Goal: Task Accomplishment & Management: Manage account settings

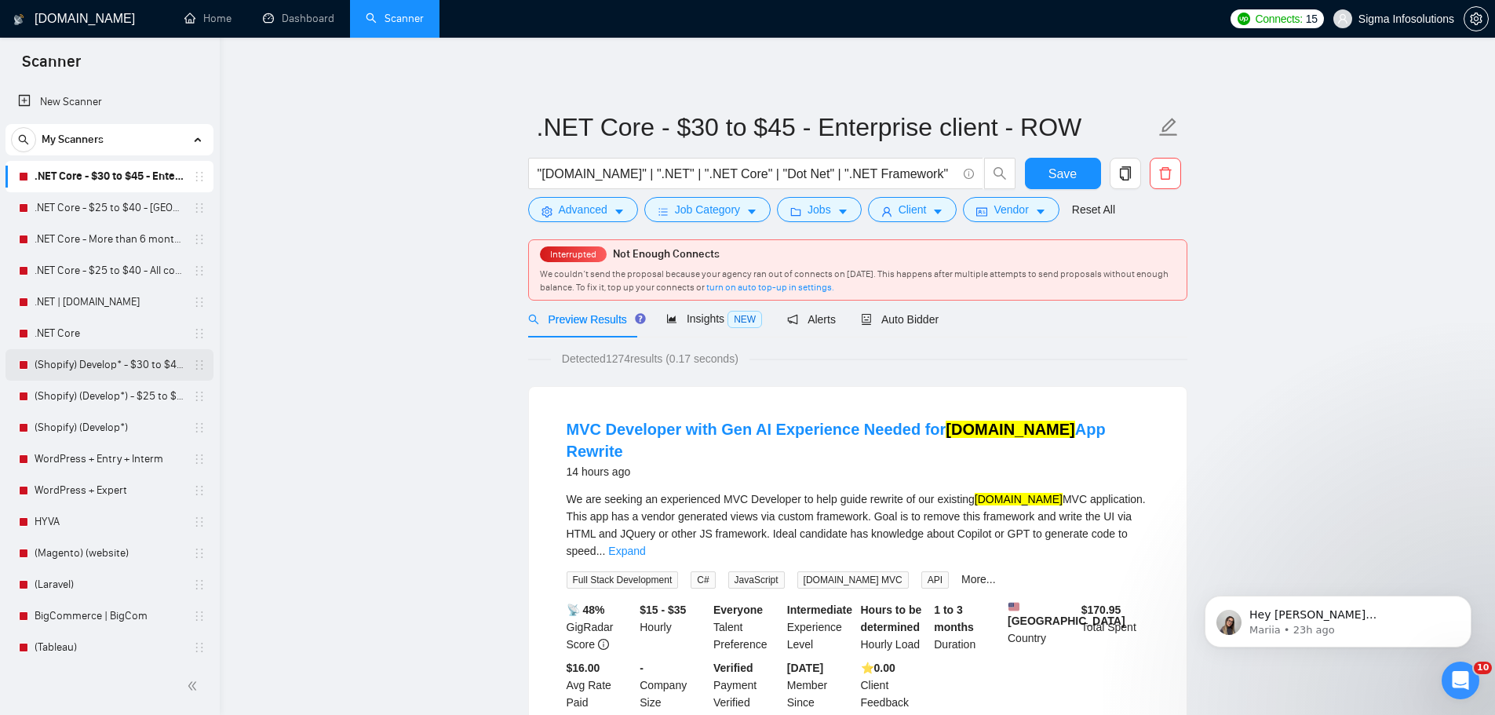
click at [71, 361] on link "(Shopify) Develop* - $30 to $45 Enterprise" at bounding box center [109, 364] width 149 height 31
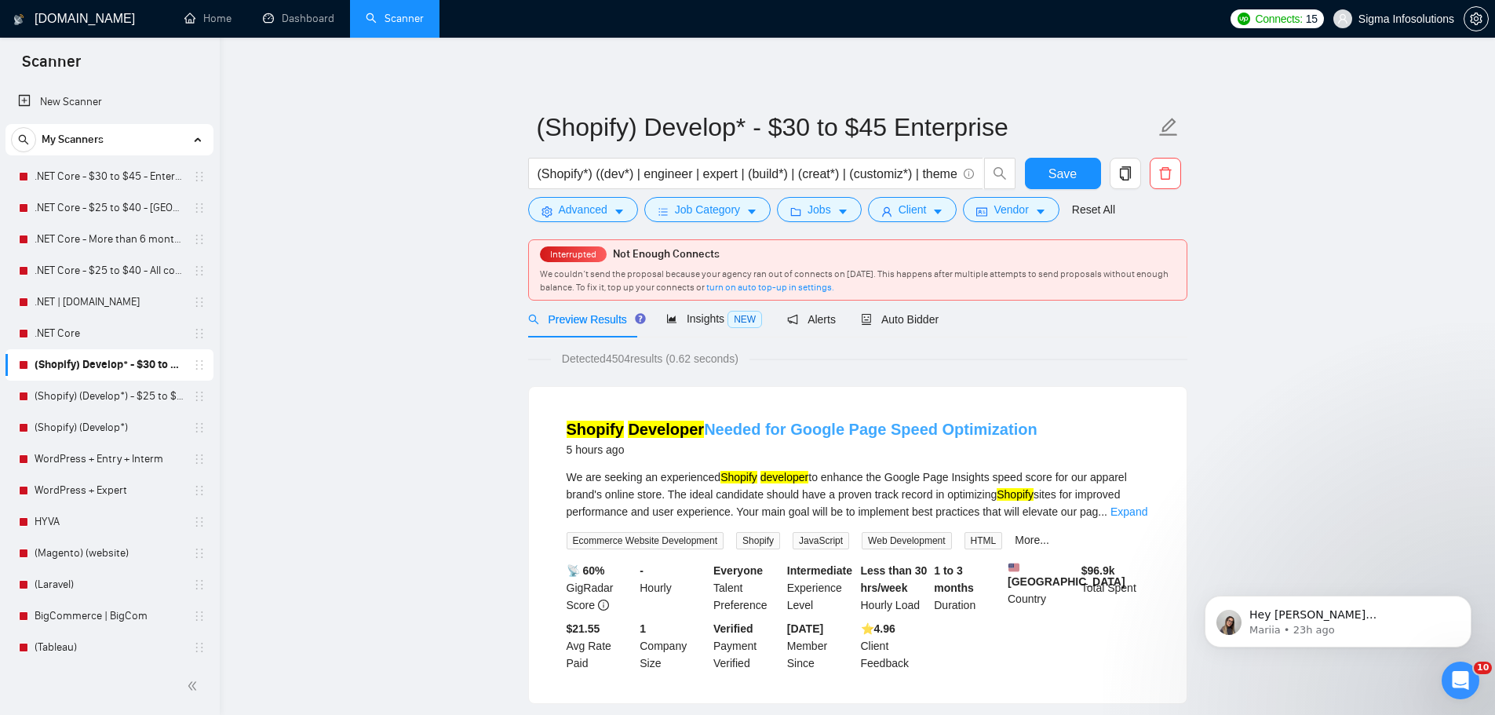
click at [681, 424] on mark "Developer" at bounding box center [666, 429] width 76 height 17
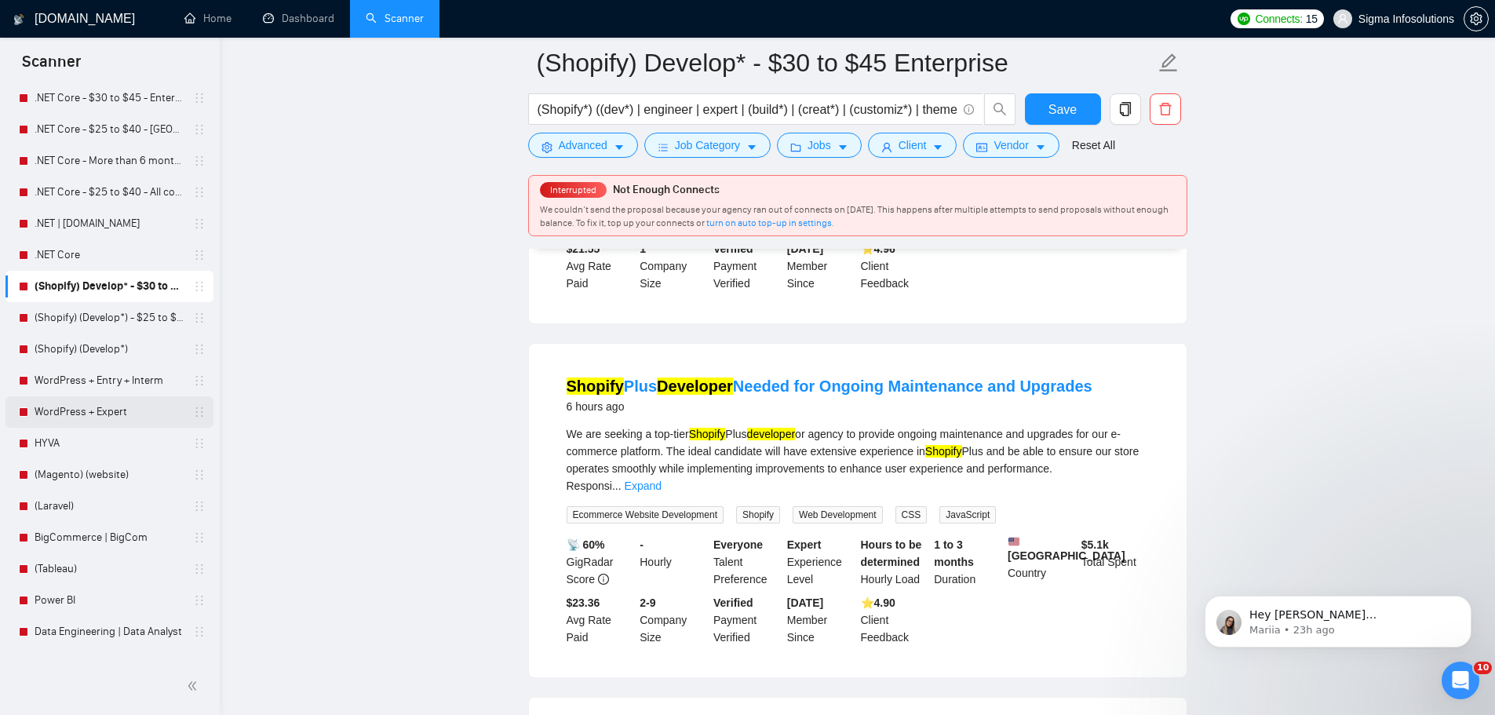
scroll to position [314, 0]
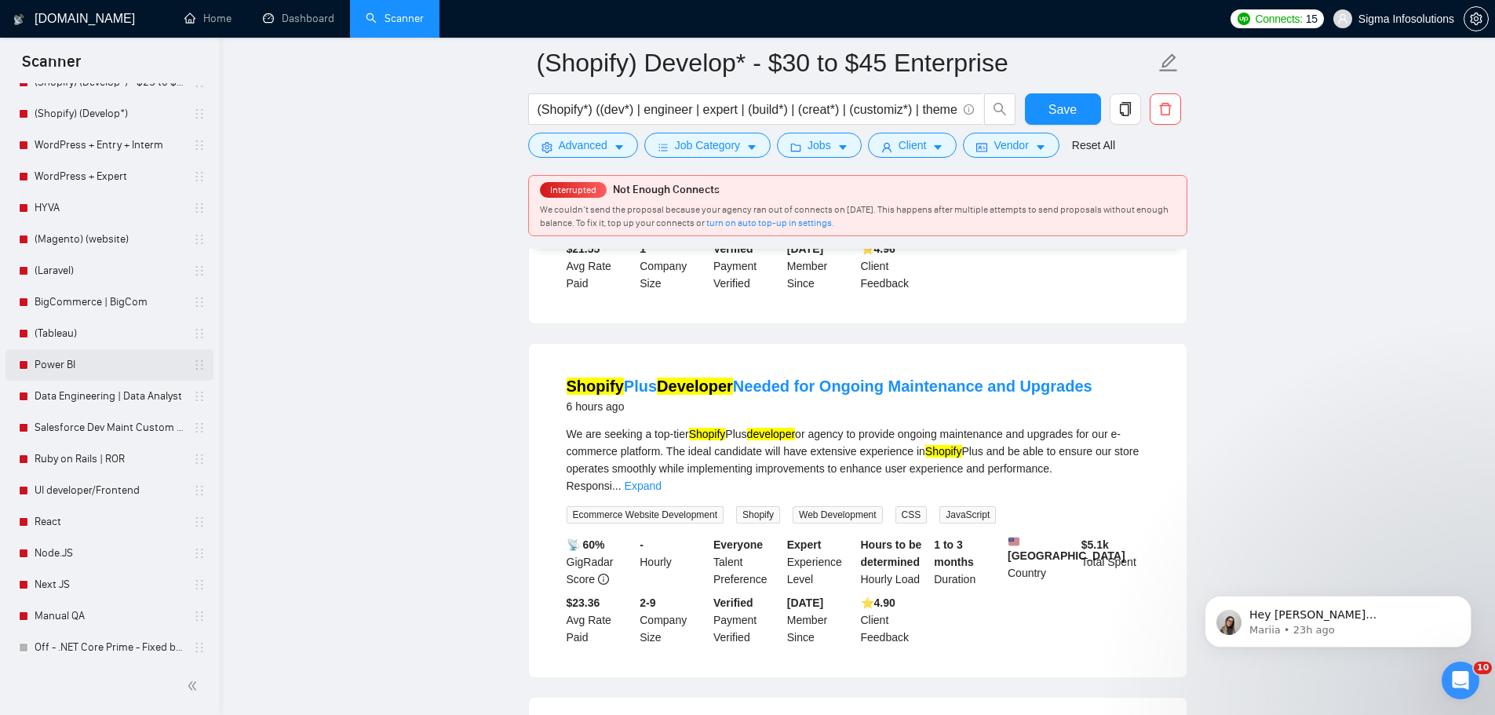
click at [73, 363] on link "Power BI" at bounding box center [109, 364] width 149 height 31
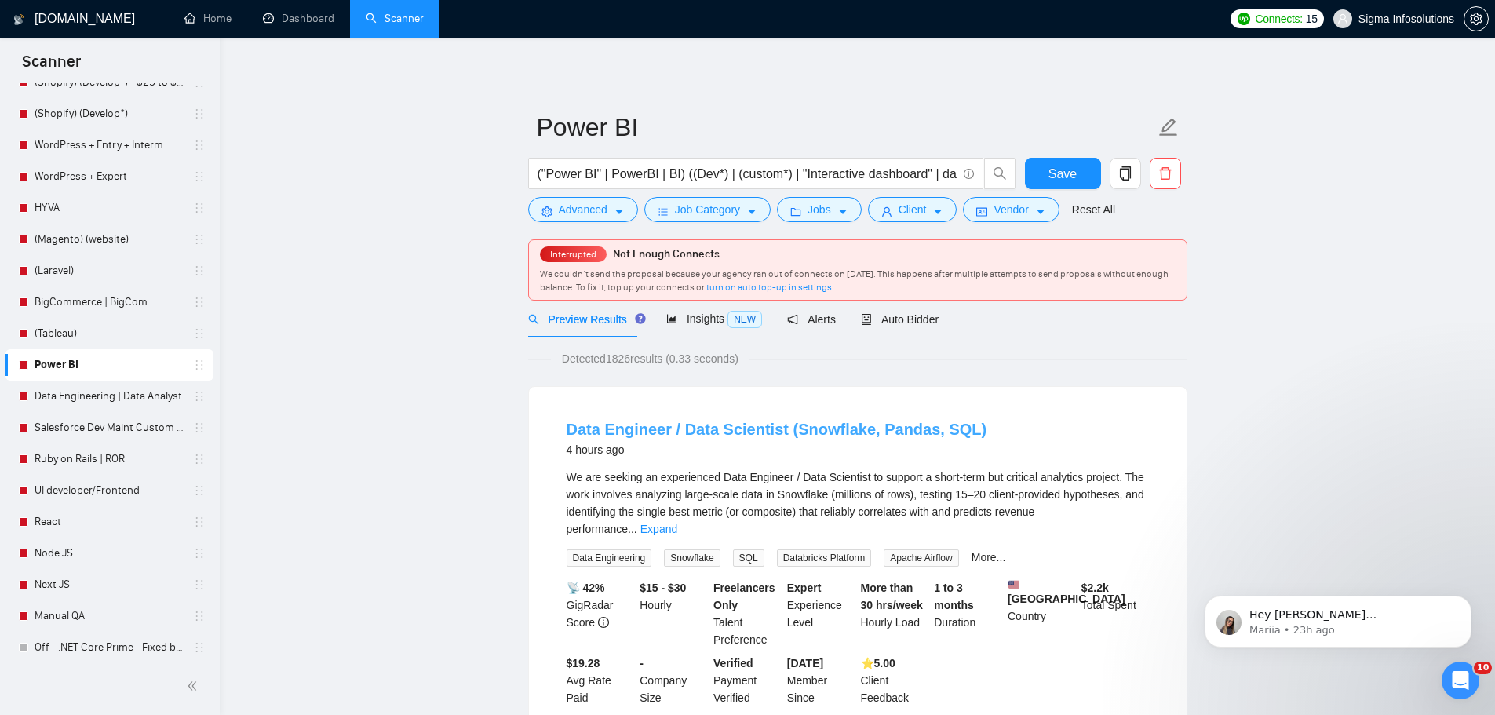
click at [666, 432] on link "Data Engineer / Data Scientist (Snowflake, Pandas, SQL)" at bounding box center [776, 429] width 421 height 17
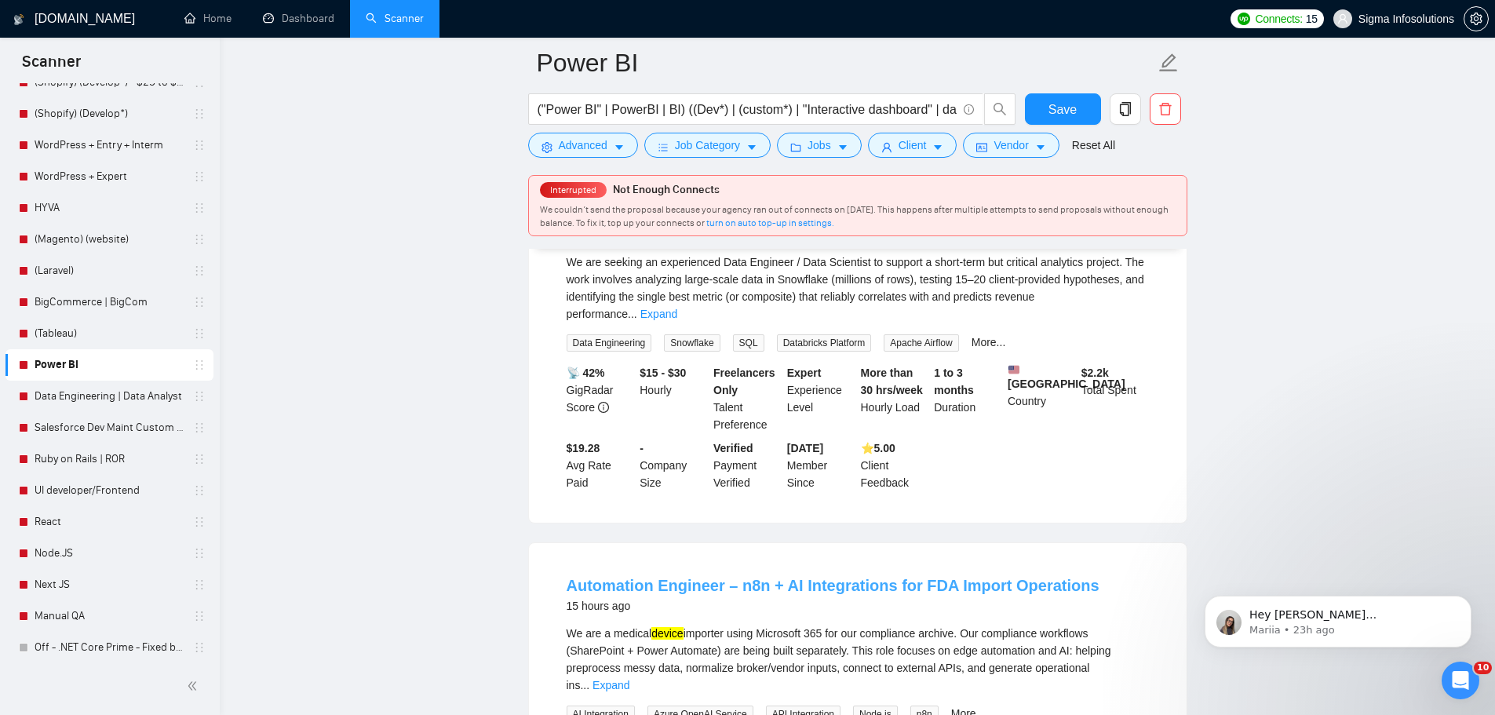
scroll to position [314, 0]
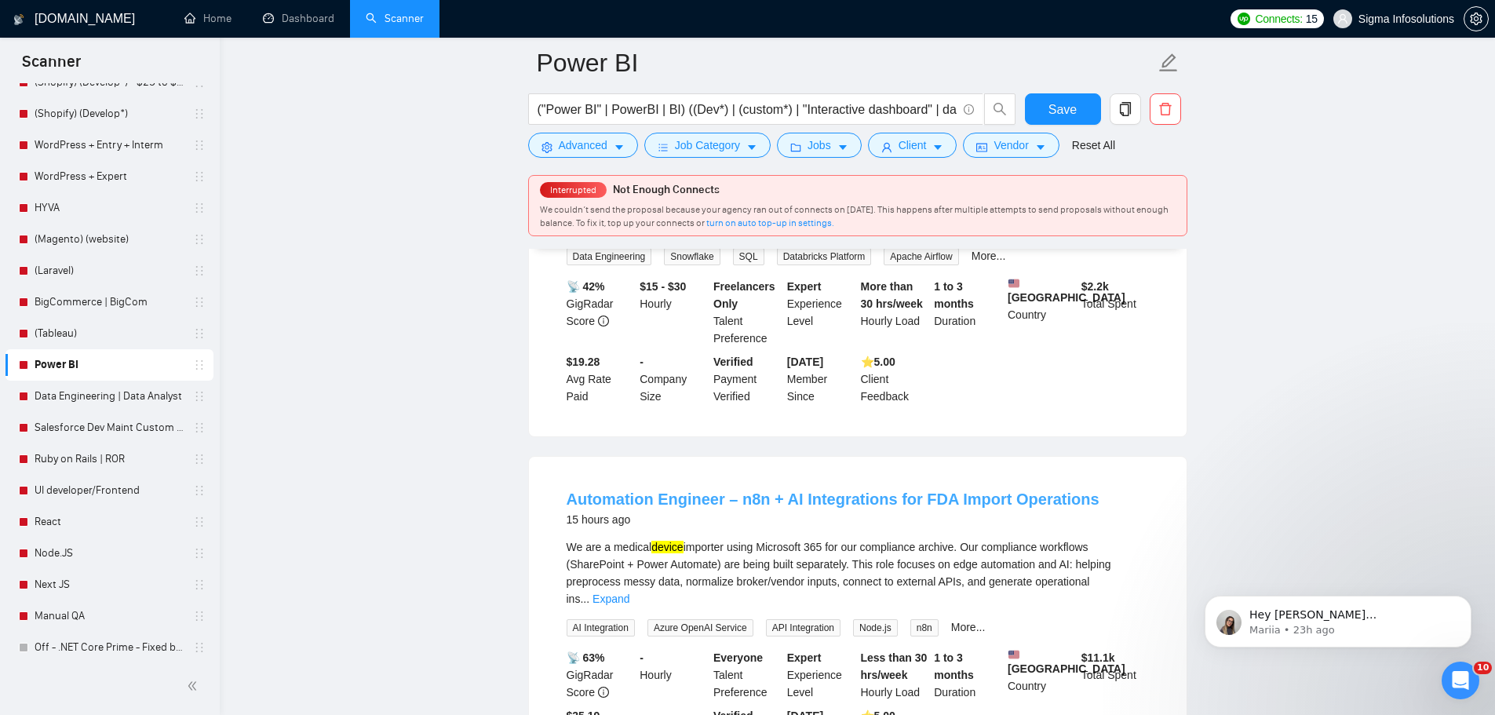
click at [788, 490] on link "Automation Engineer – n8n + AI Integrations for FDA Import Operations" at bounding box center [832, 498] width 533 height 17
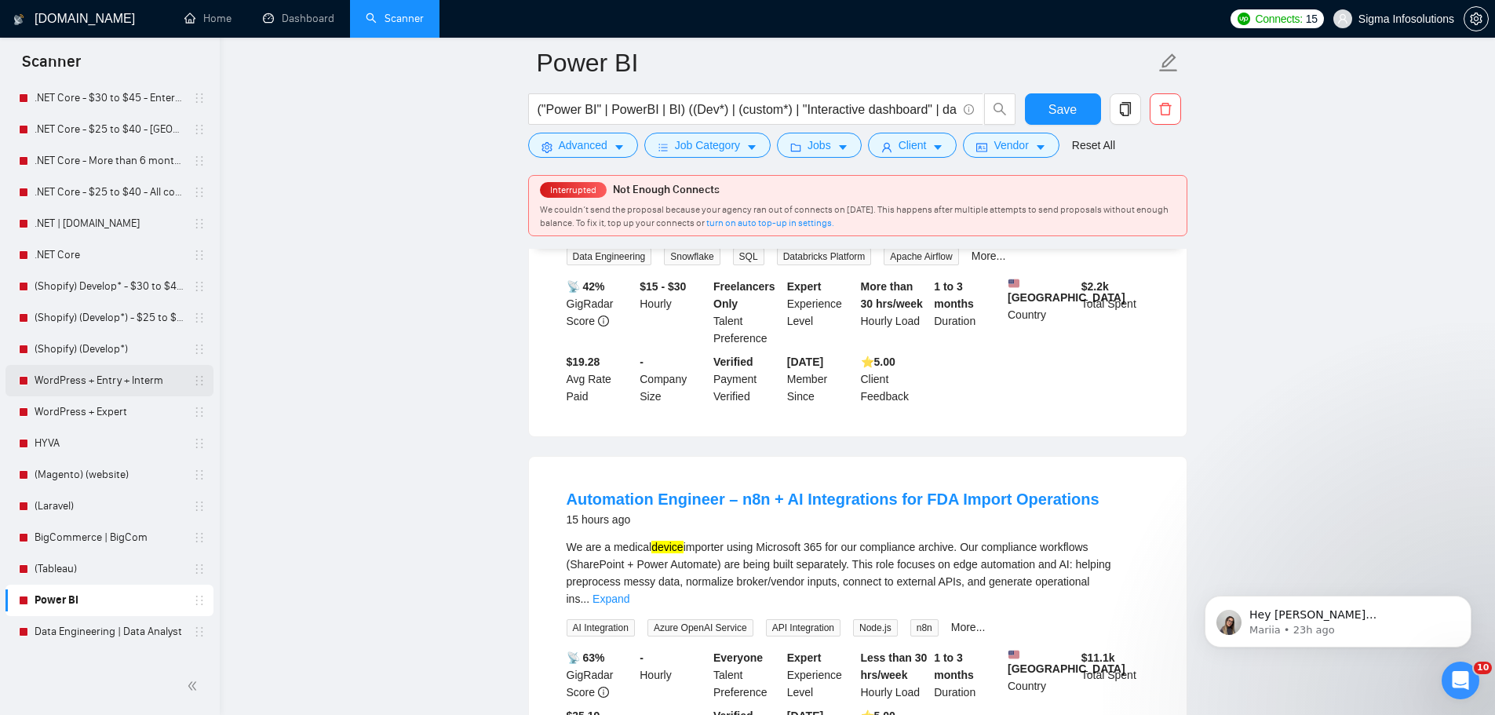
scroll to position [0, 0]
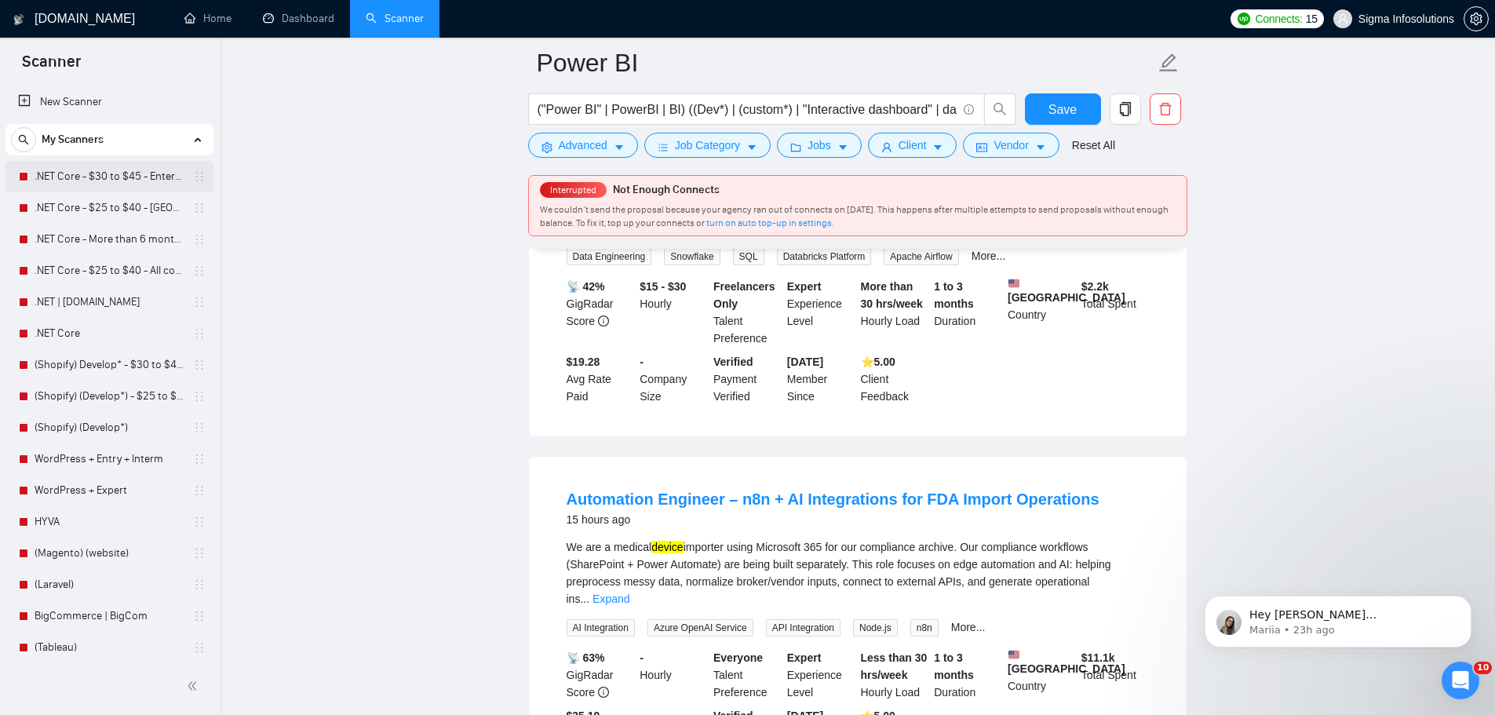
click at [101, 177] on link ".NET Core - $30 to $45 - Enterprise client - ROW" at bounding box center [109, 176] width 149 height 31
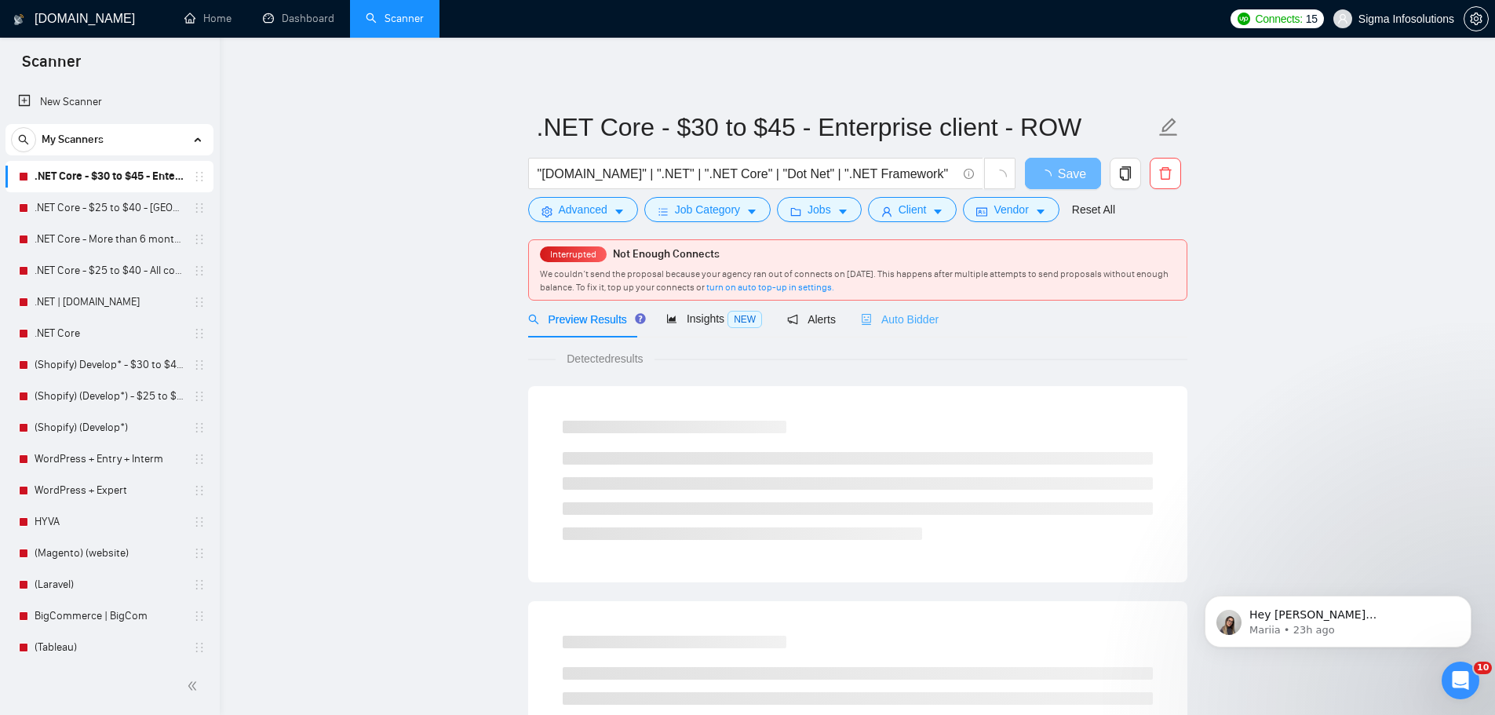
click at [921, 309] on div "Auto Bidder" at bounding box center [900, 318] width 78 height 37
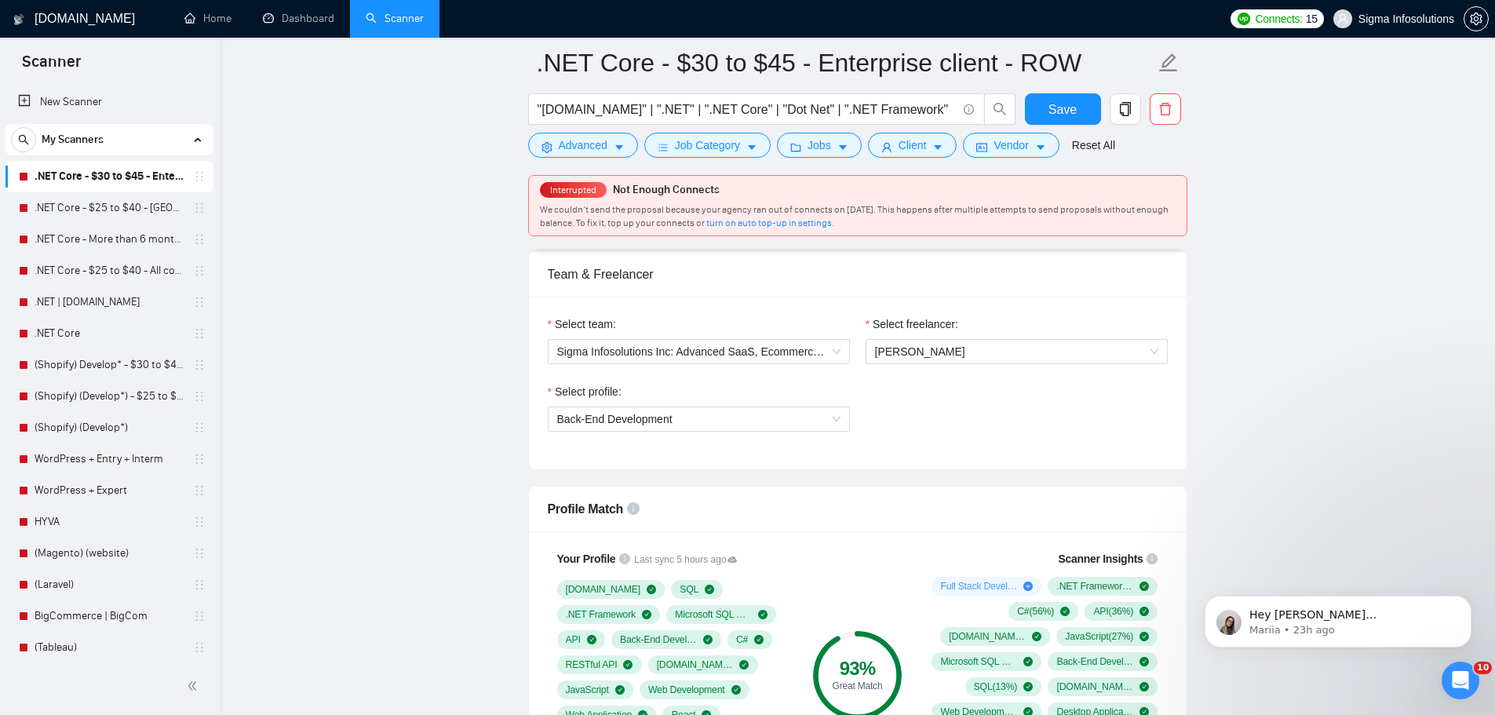
scroll to position [863, 0]
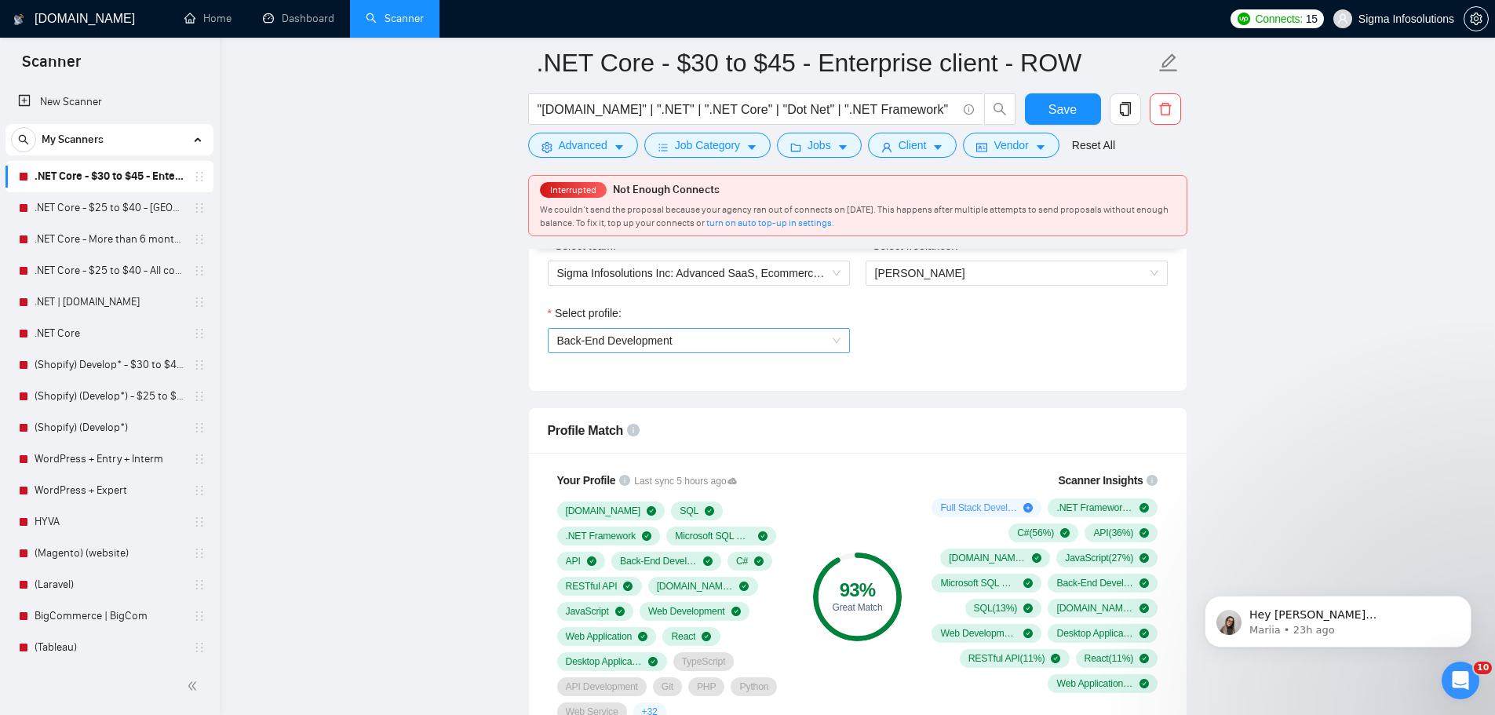
click at [727, 338] on span "Back-End Development" at bounding box center [698, 341] width 283 height 24
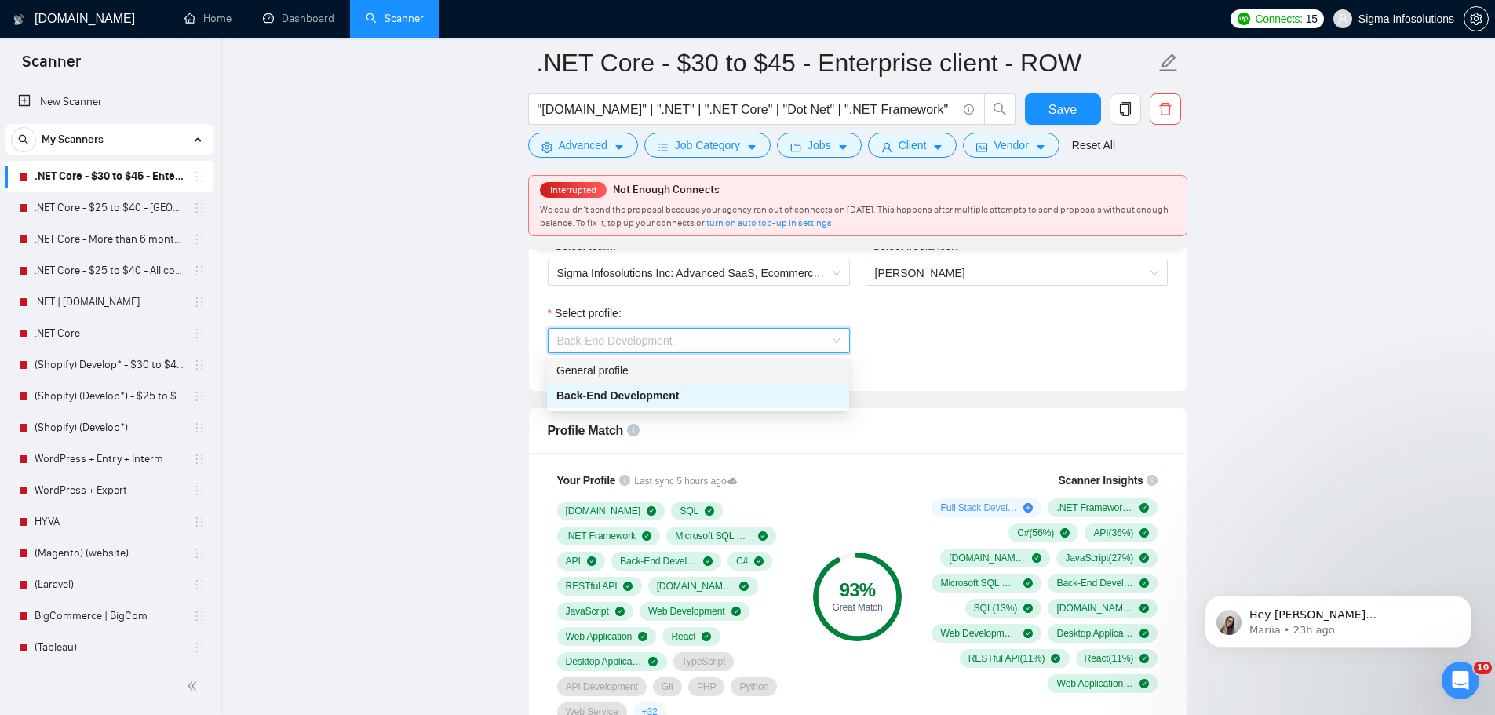
click at [649, 379] on div "General profile" at bounding box center [698, 370] width 302 height 25
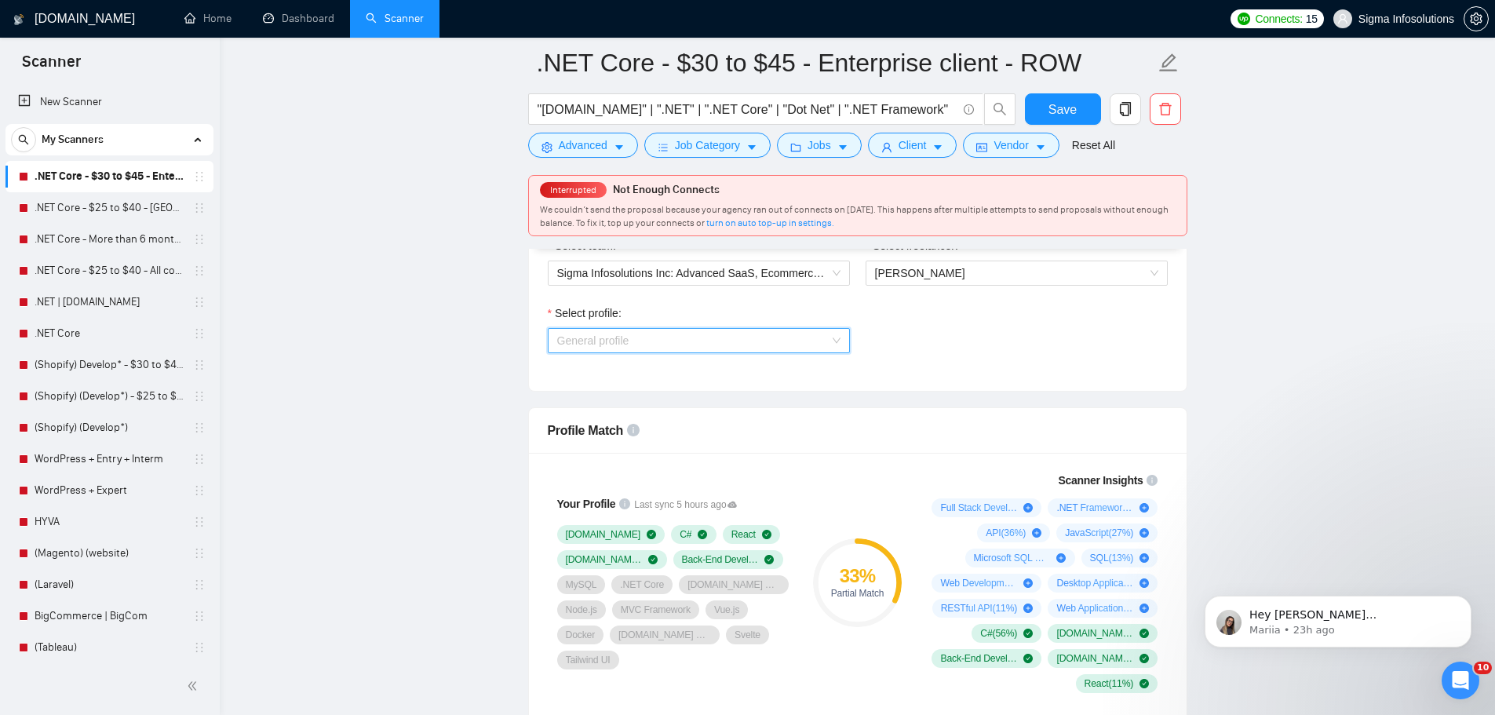
click at [681, 344] on span "General profile" at bounding box center [698, 341] width 283 height 24
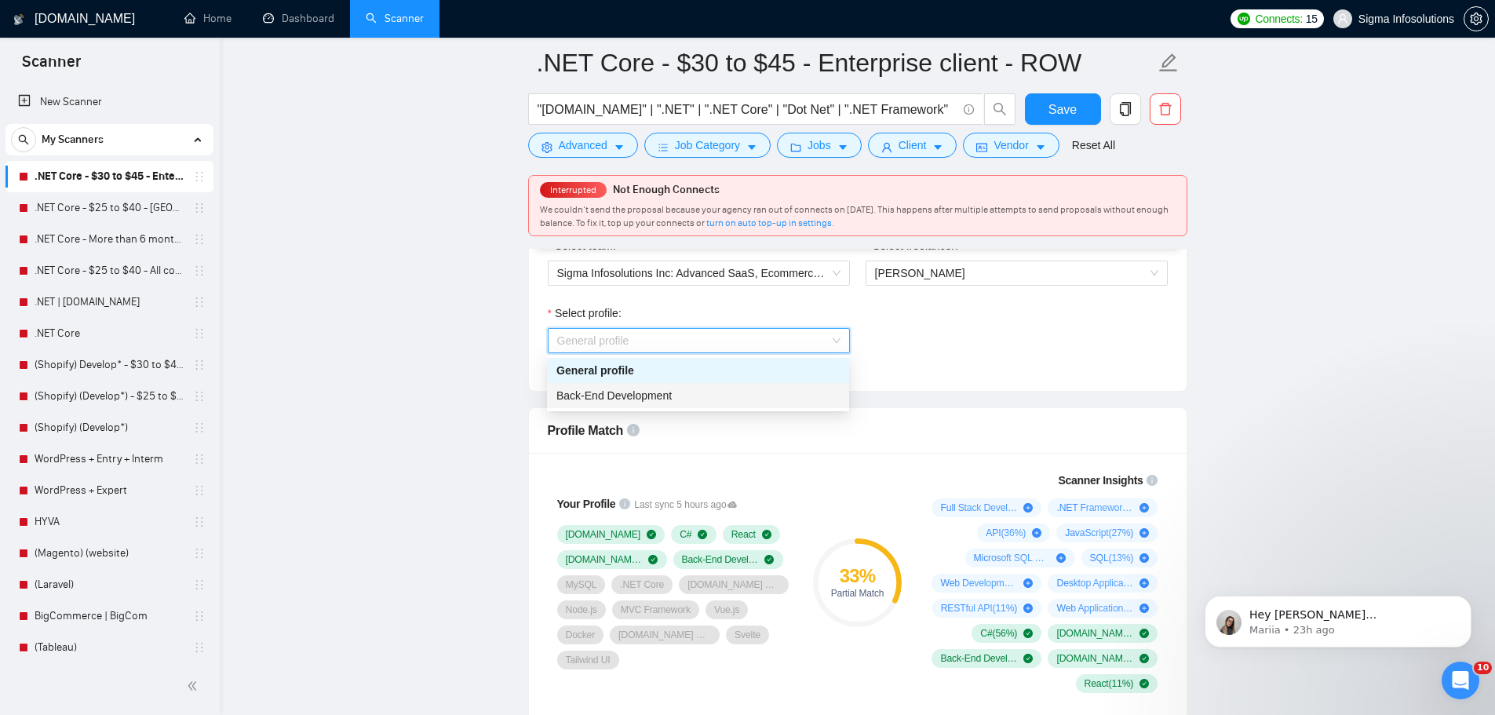
click at [654, 395] on span "Back-End Development" at bounding box center [613, 395] width 115 height 13
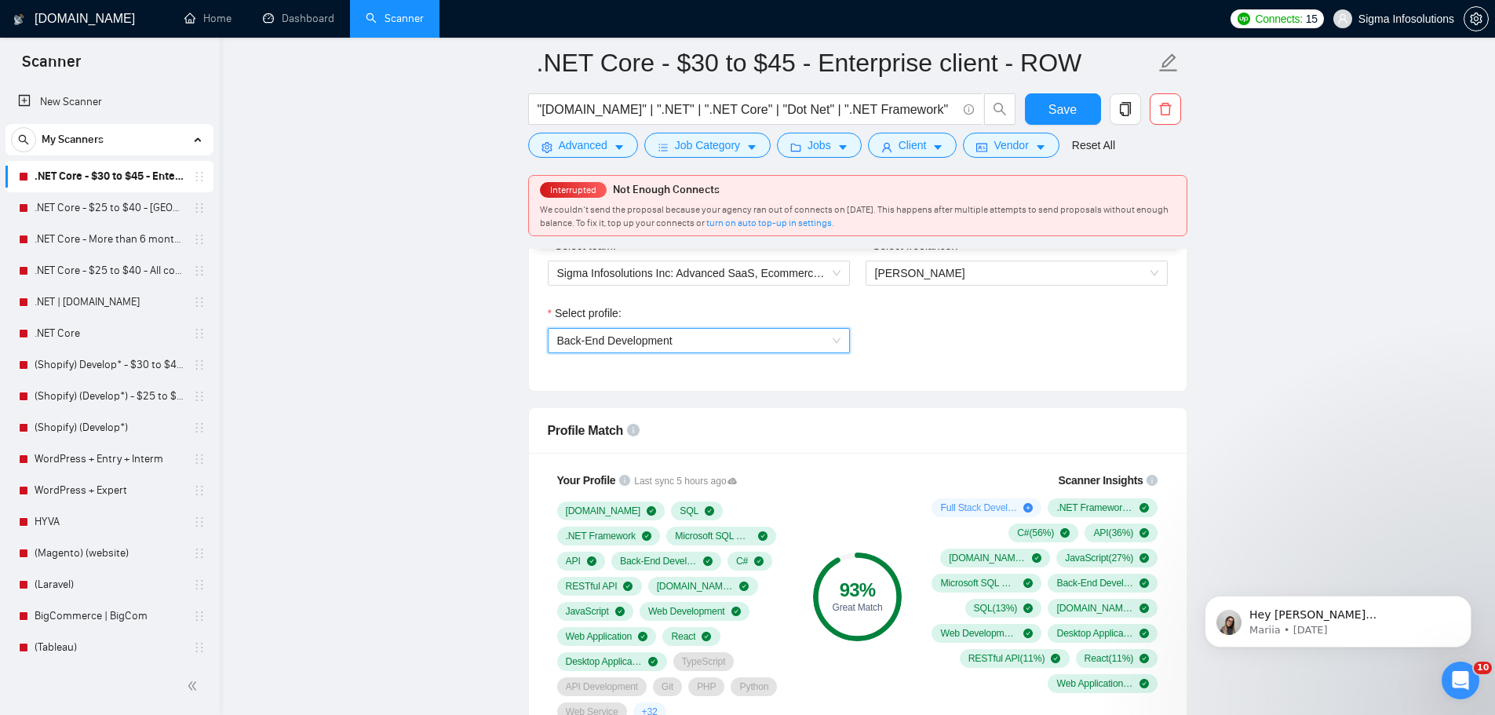
click at [776, 330] on span "Back-End Development" at bounding box center [698, 341] width 283 height 24
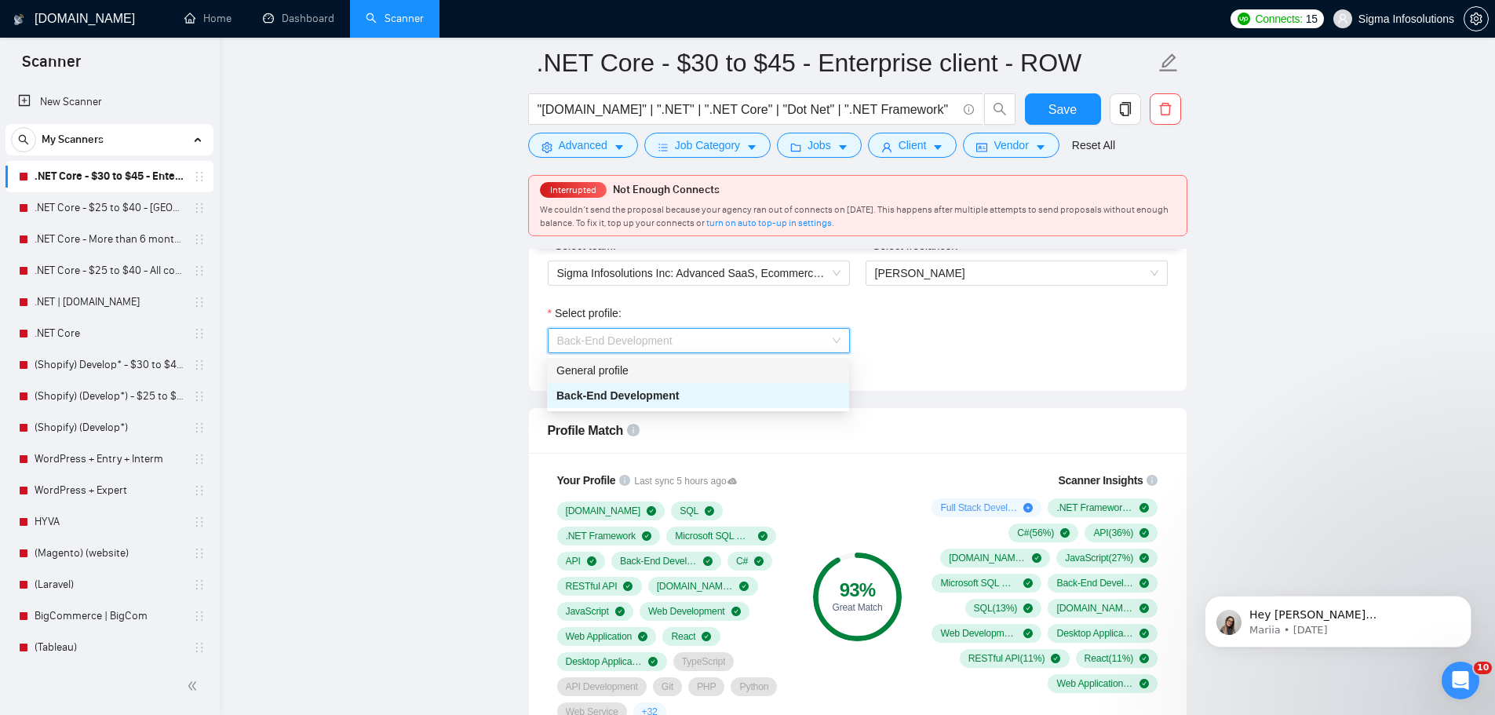
click at [635, 359] on div "General profile" at bounding box center [698, 370] width 302 height 25
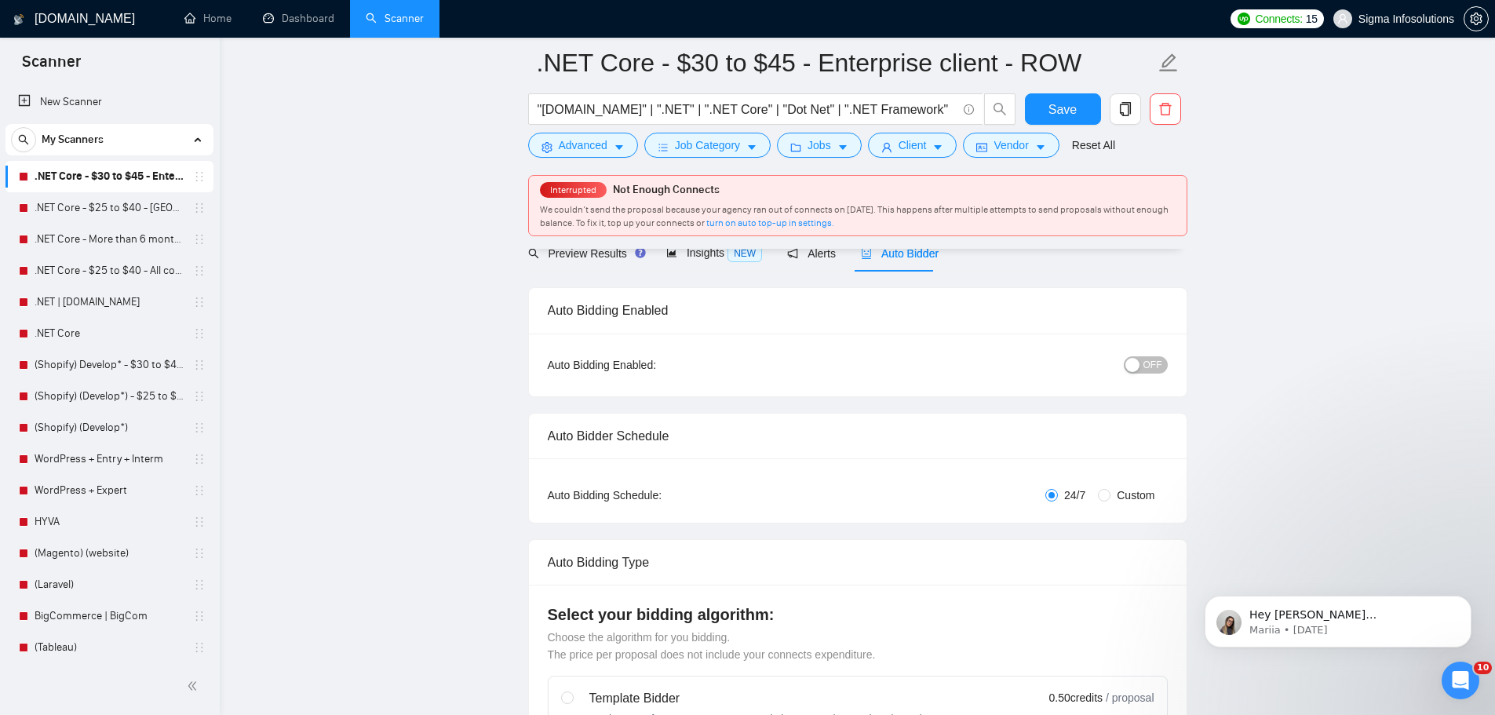
scroll to position [0, 0]
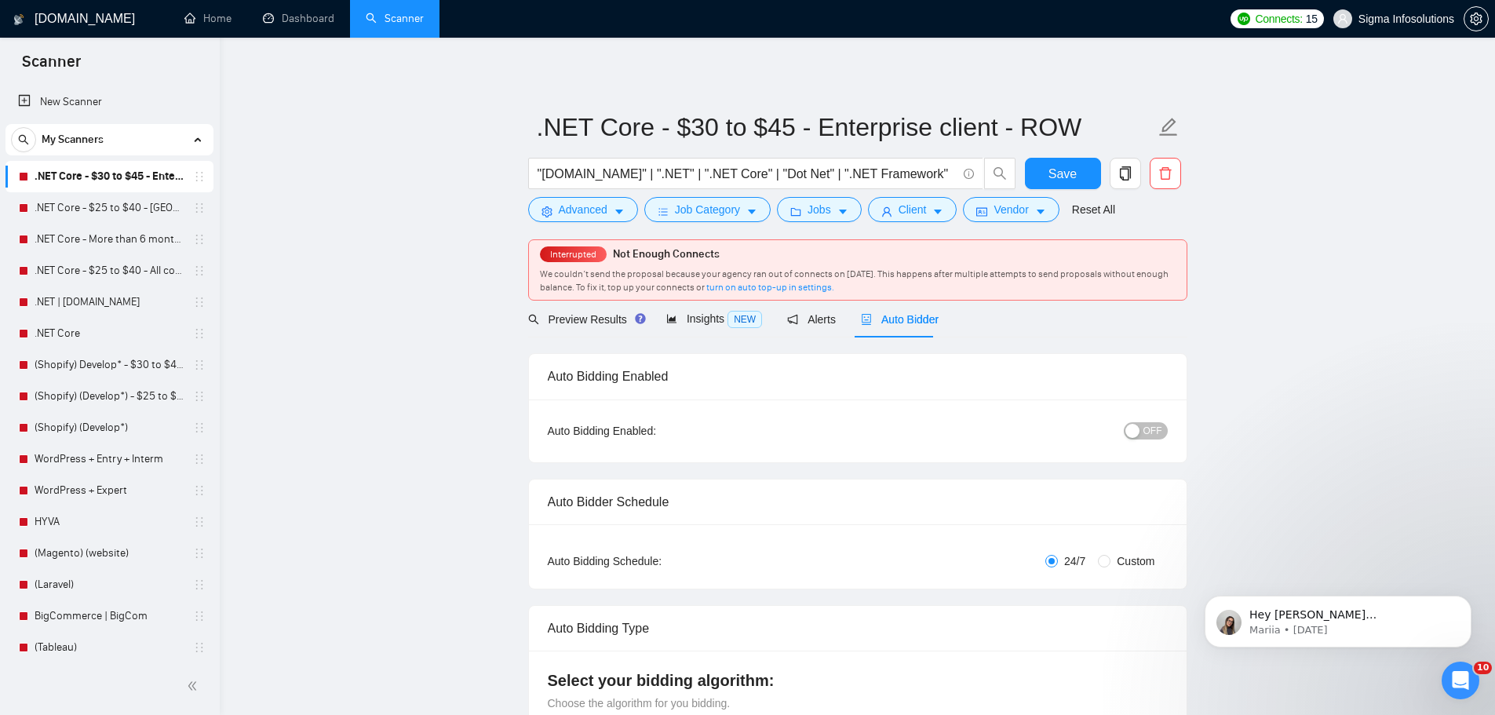
click at [1161, 419] on div "OFF" at bounding box center [1063, 430] width 206 height 25
click at [1158, 428] on span "OFF" at bounding box center [1152, 430] width 19 height 17
click at [1053, 173] on span "Save" at bounding box center [1062, 174] width 28 height 20
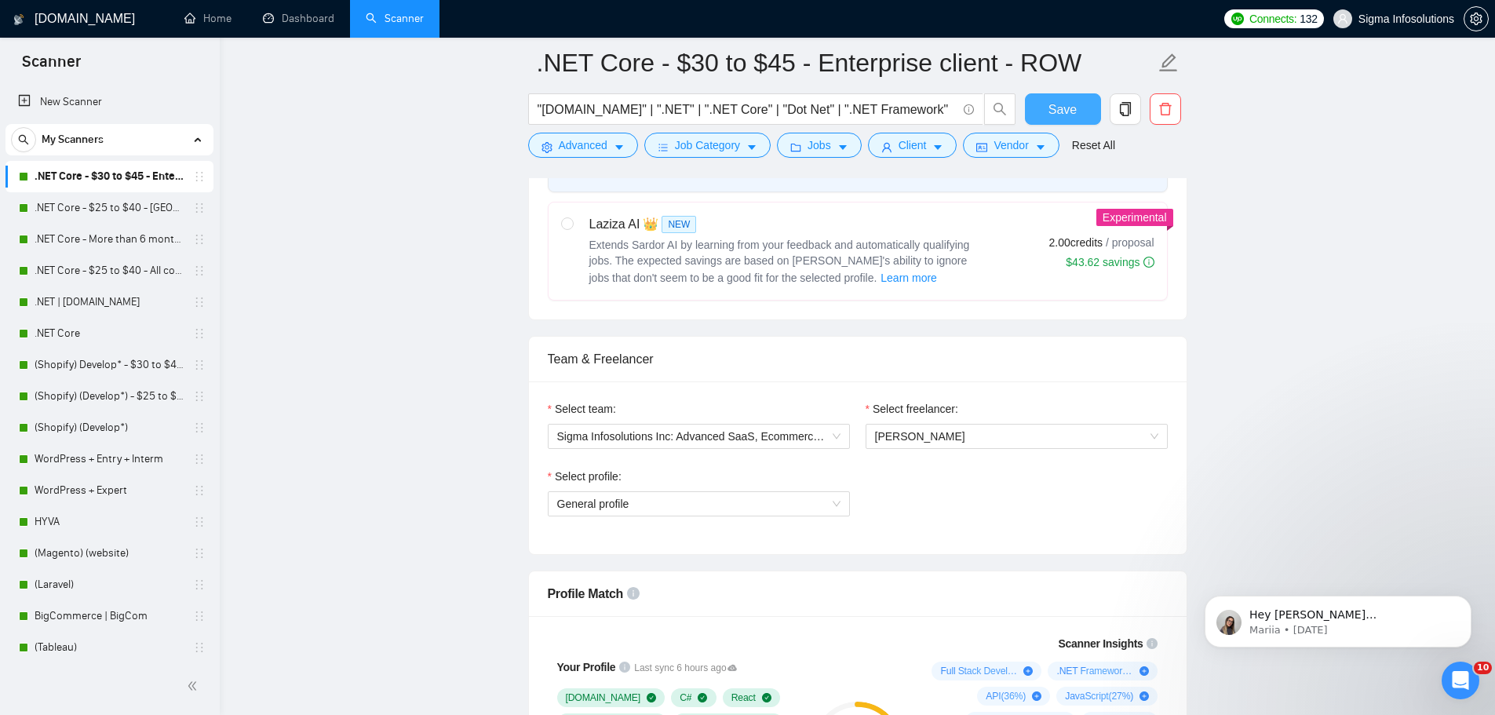
scroll to position [628, 0]
click at [781, 508] on span "General profile" at bounding box center [698, 505] width 283 height 24
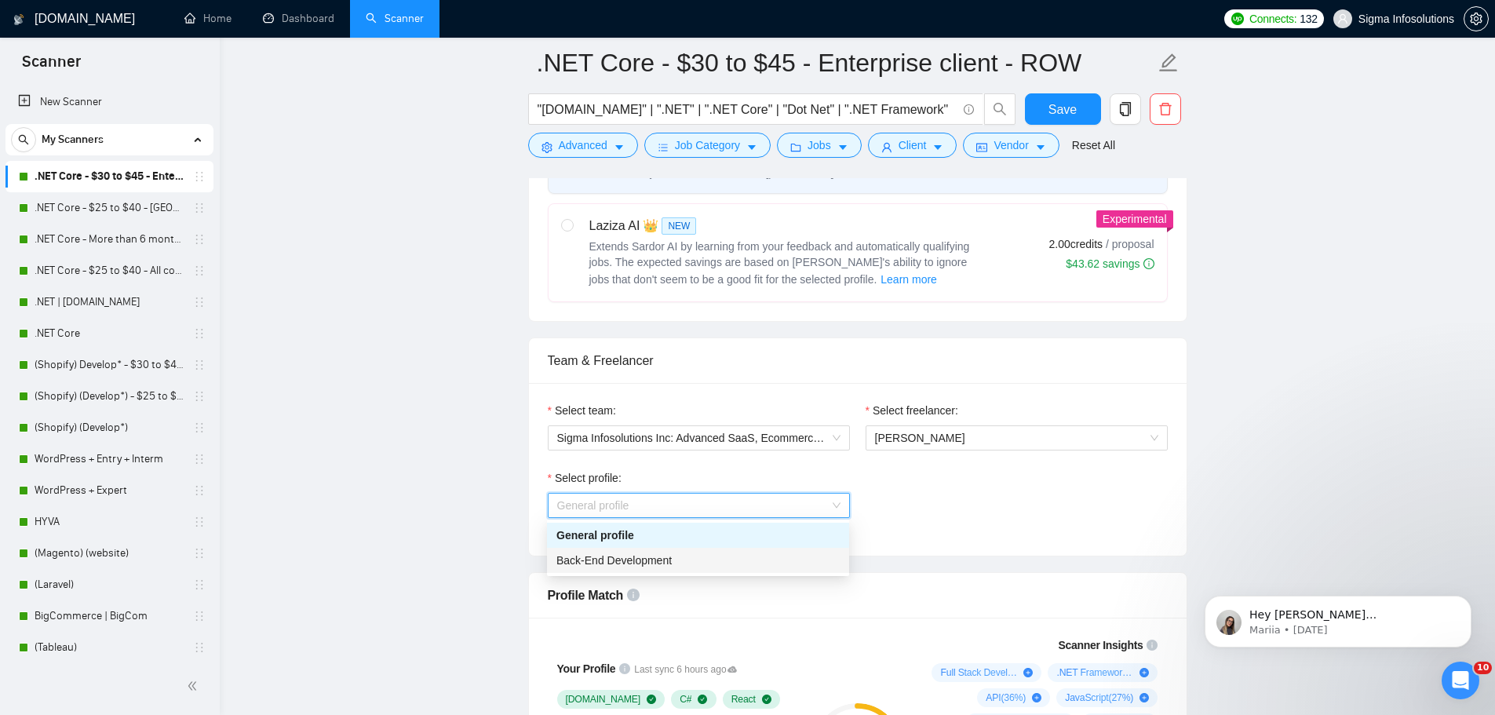
click at [679, 563] on div "Back-End Development" at bounding box center [697, 560] width 283 height 17
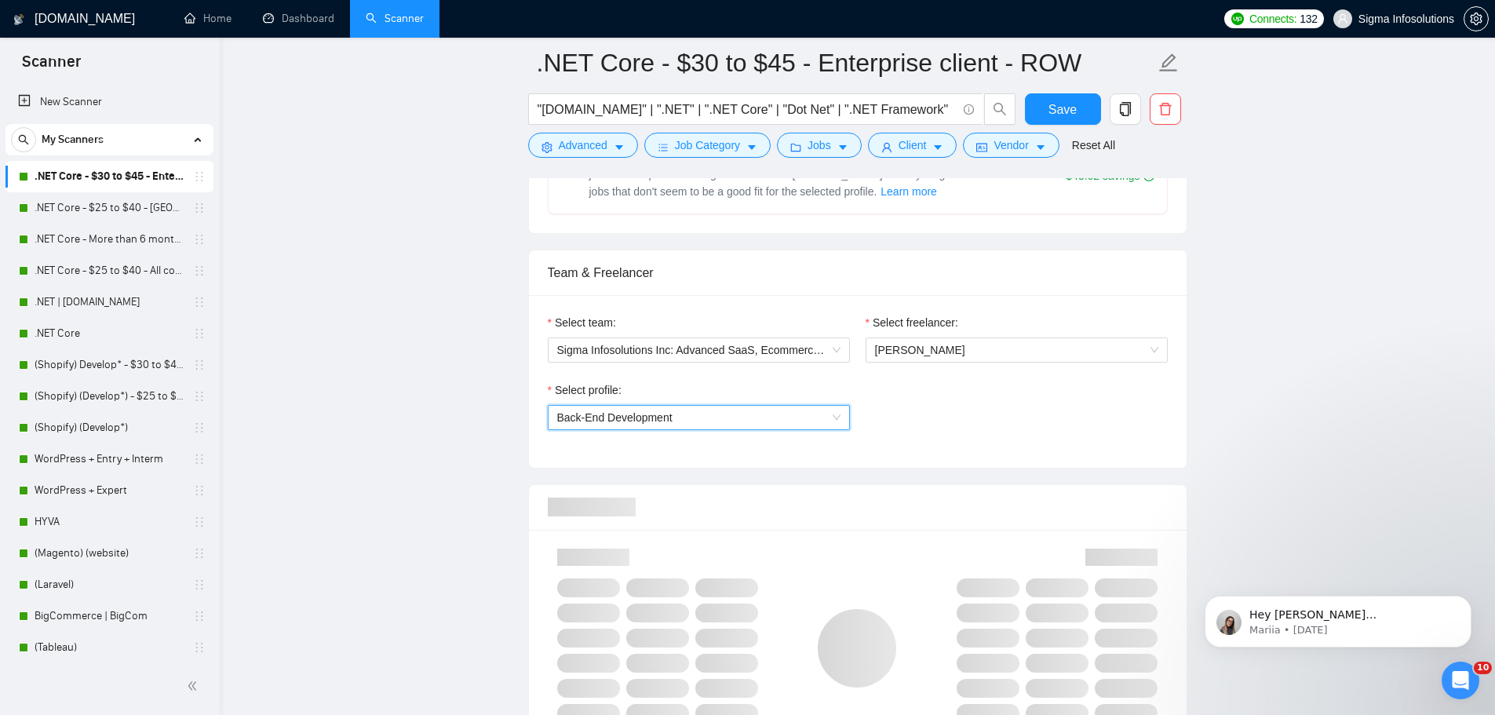
scroll to position [863, 0]
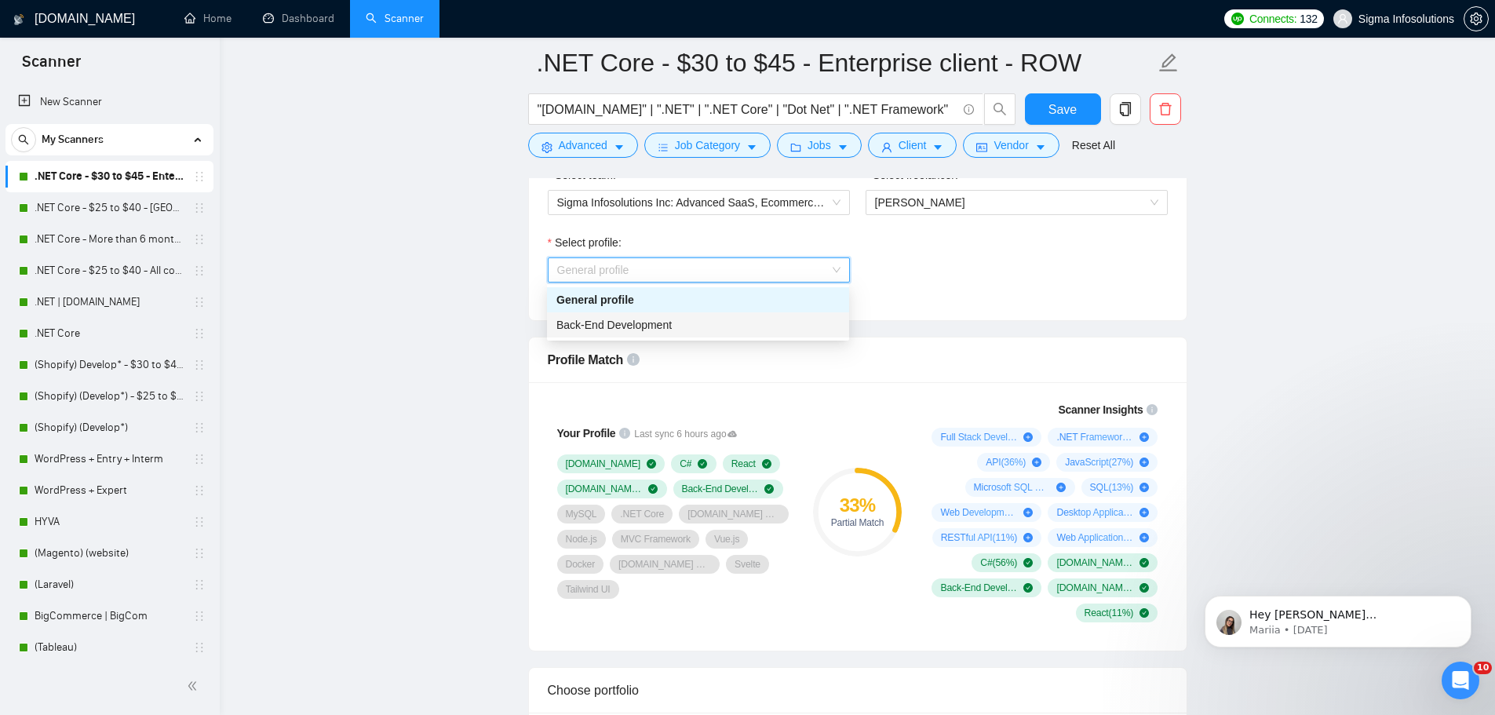
click at [625, 322] on span "Back-End Development" at bounding box center [613, 325] width 115 height 13
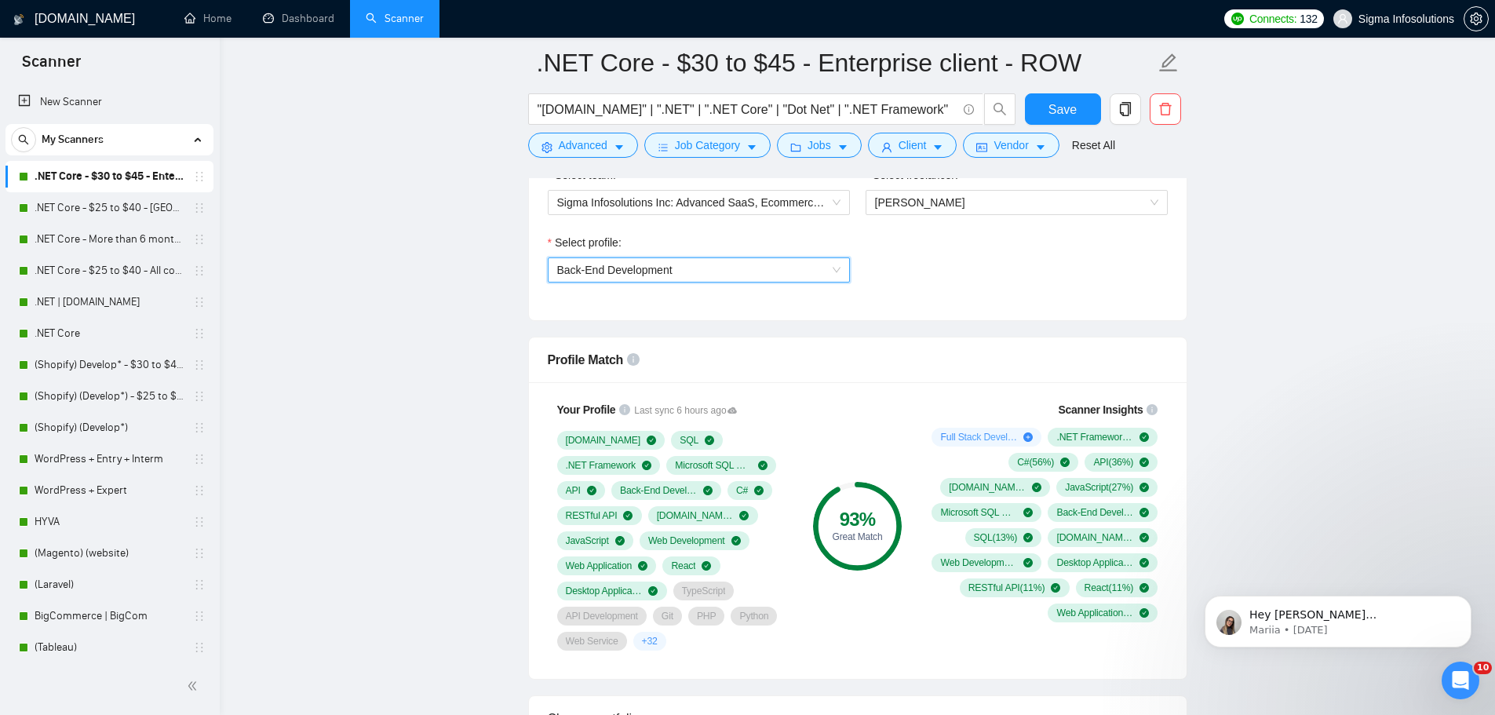
click at [947, 286] on div "Select profile: 1110580748673863680 Back-End Development" at bounding box center [858, 267] width 636 height 67
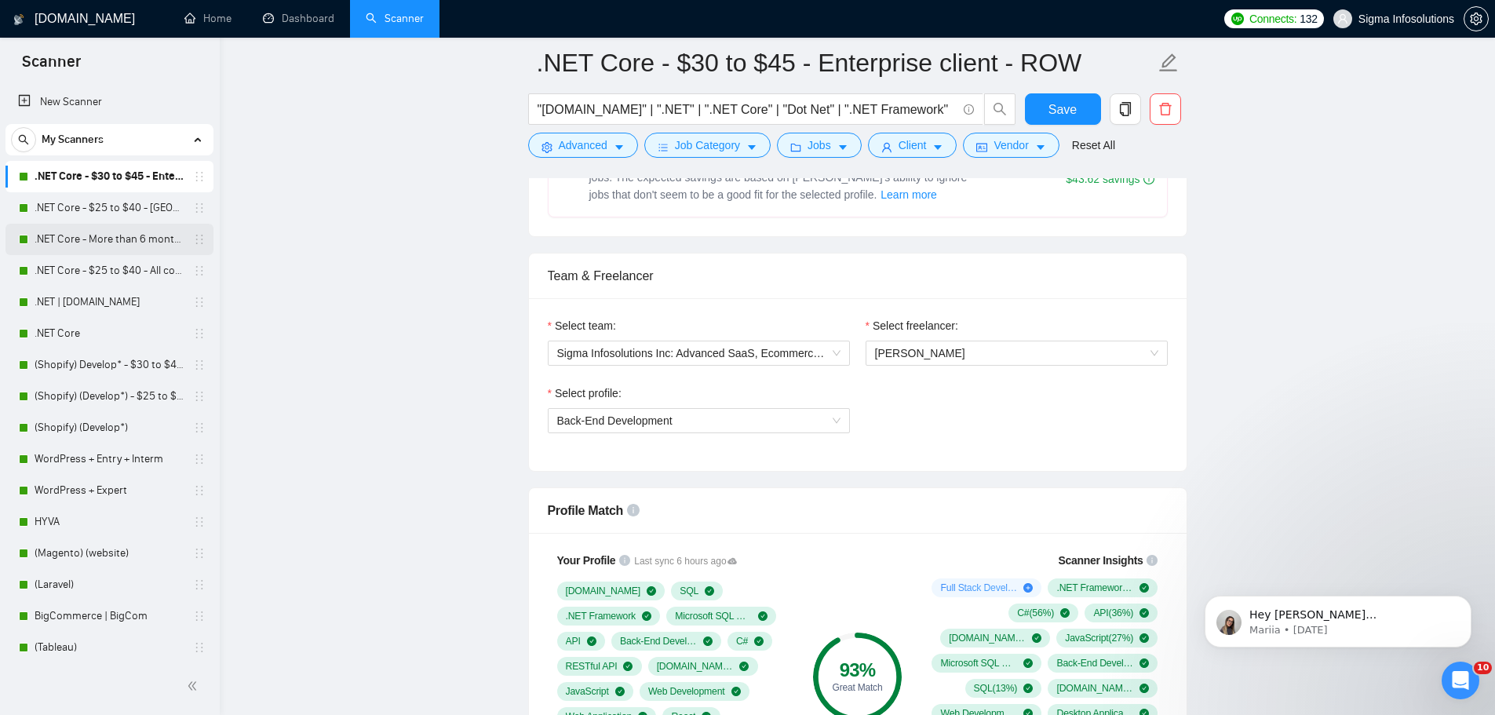
scroll to position [706, 0]
